Goal: Check status

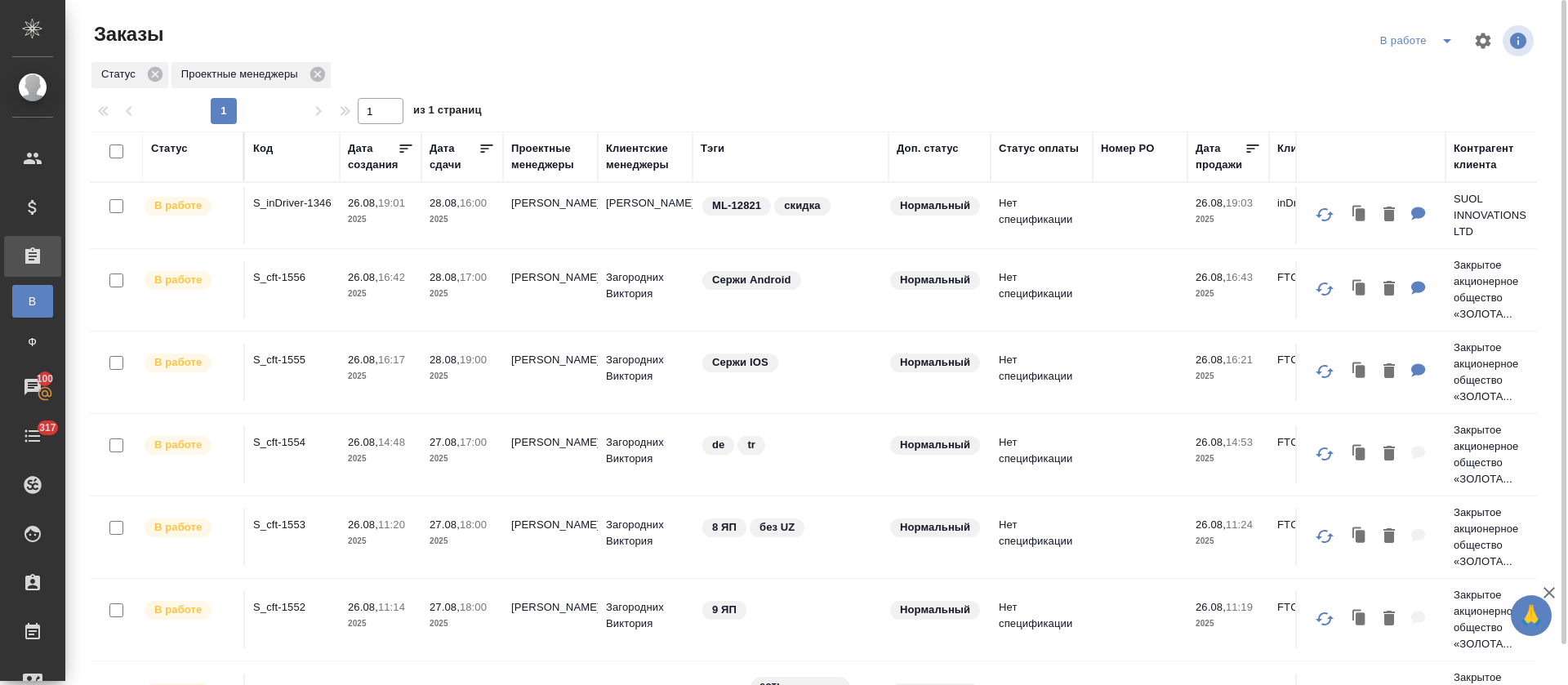
click at [1435, 43] on button "split button" at bounding box center [1446, 40] width 33 height 26
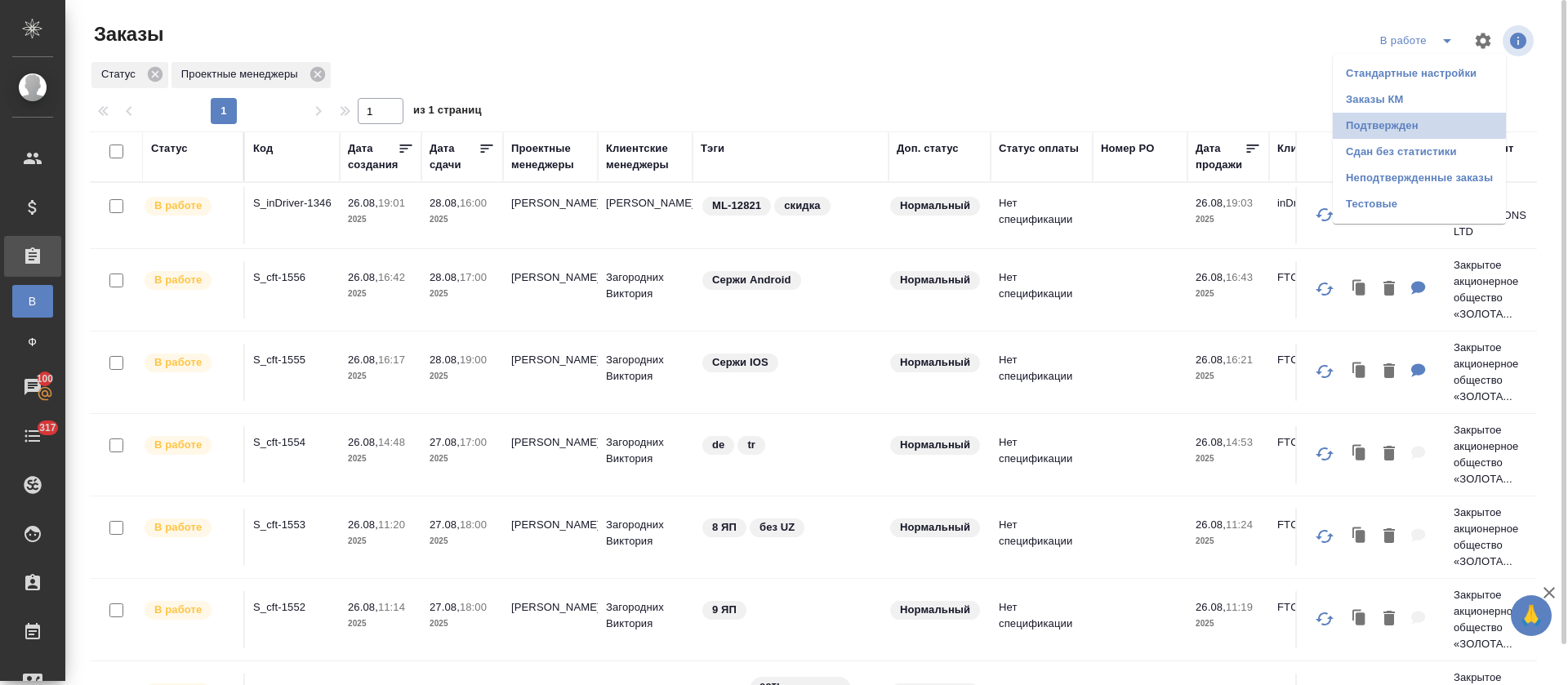
click at [1424, 132] on li "Подтвержден" at bounding box center [1419, 125] width 173 height 26
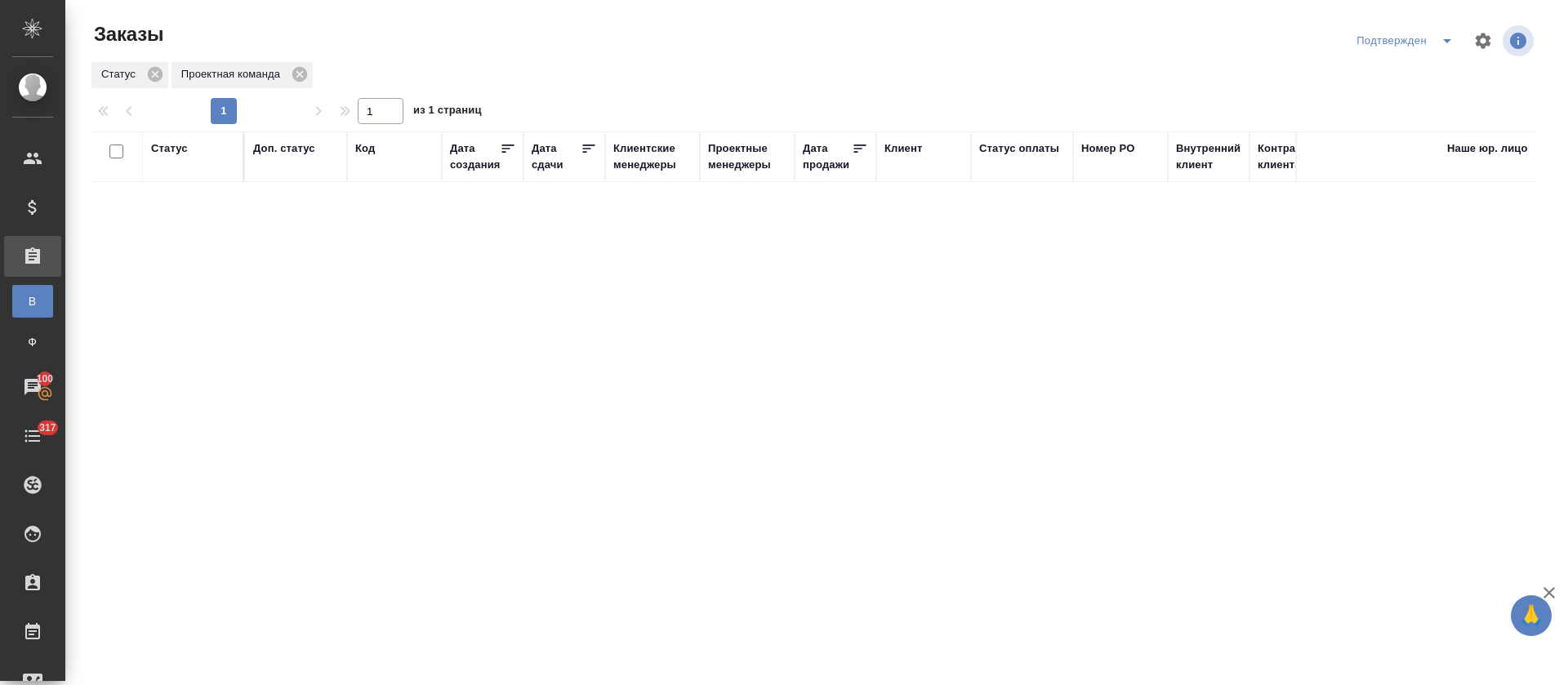
click at [1437, 44] on icon "split button" at bounding box center [1446, 40] width 19 height 19
click at [1406, 102] on li "В работе" at bounding box center [1388, 99] width 173 height 26
